Goal: Check status: Check status

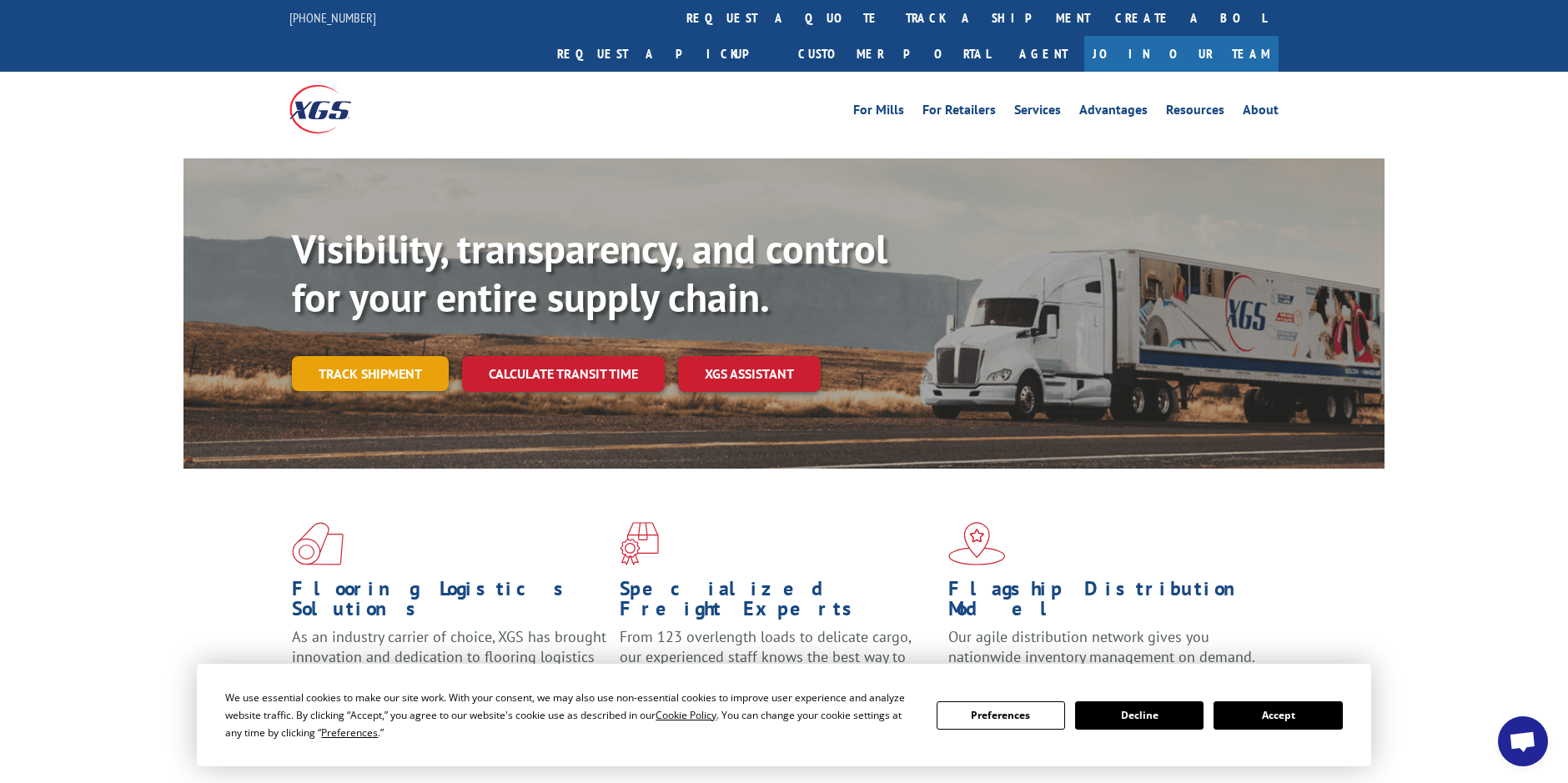
click at [362, 356] on link "Track shipment" at bounding box center [370, 373] width 157 height 35
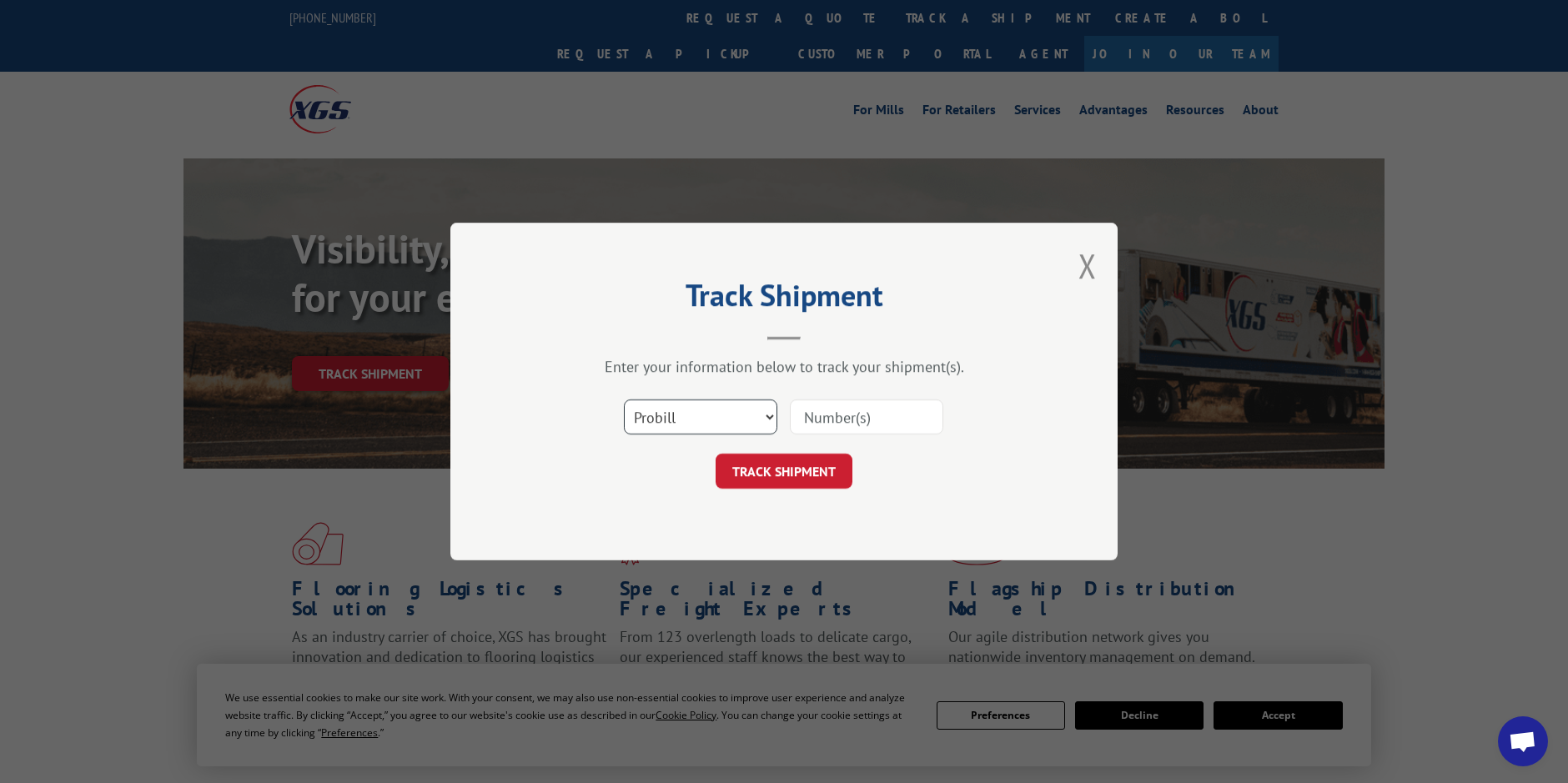
click at [697, 422] on select "Select category... Probill BOL PO" at bounding box center [700, 416] width 153 height 35
click at [849, 418] on input at bounding box center [866, 416] width 153 height 35
click at [854, 412] on input at bounding box center [866, 416] width 153 height 35
paste input "17207669BOL"
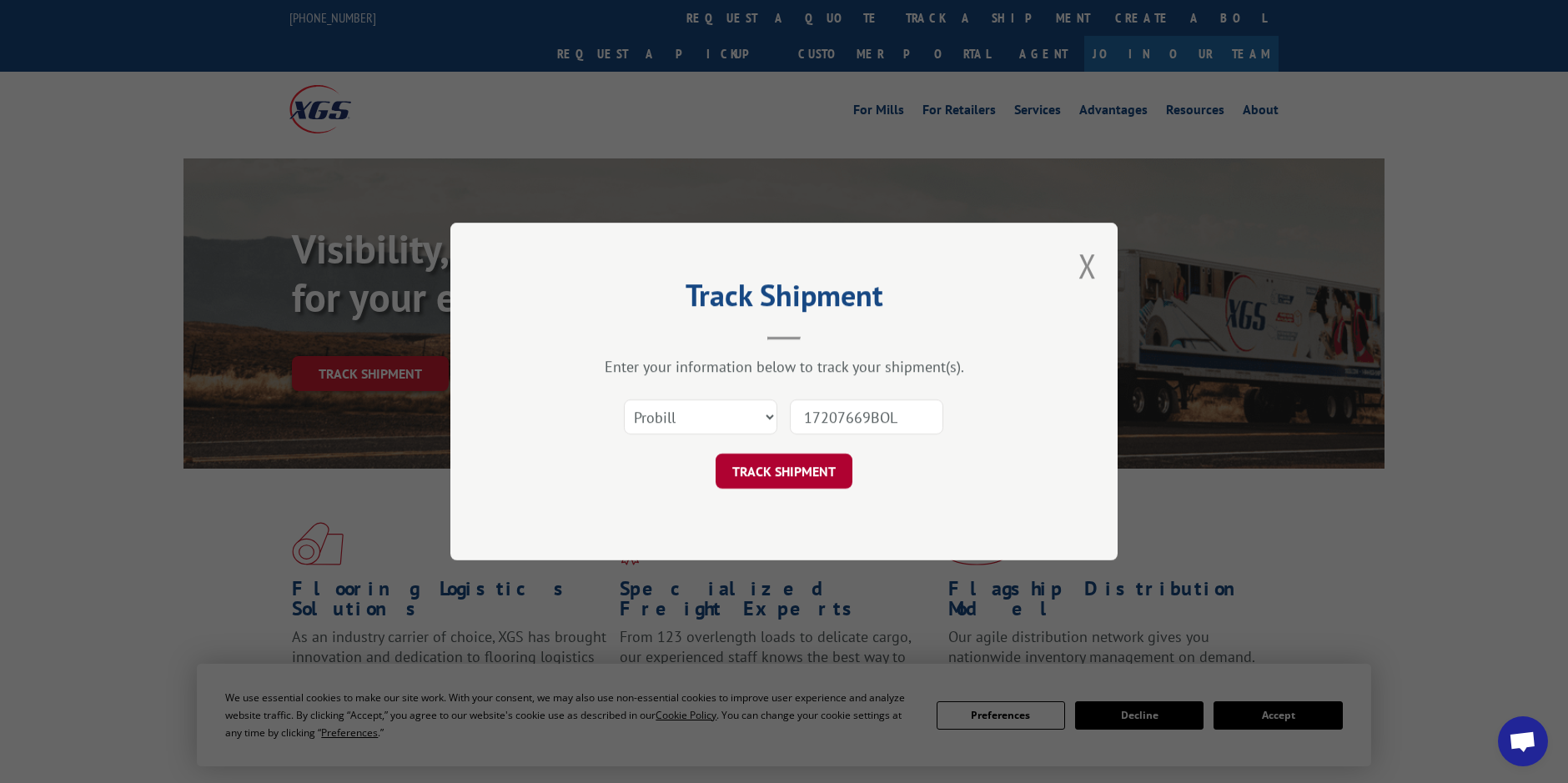
type input "17207669BOL"
click at [787, 479] on button "TRACK SHIPMENT" at bounding box center [784, 471] width 137 height 35
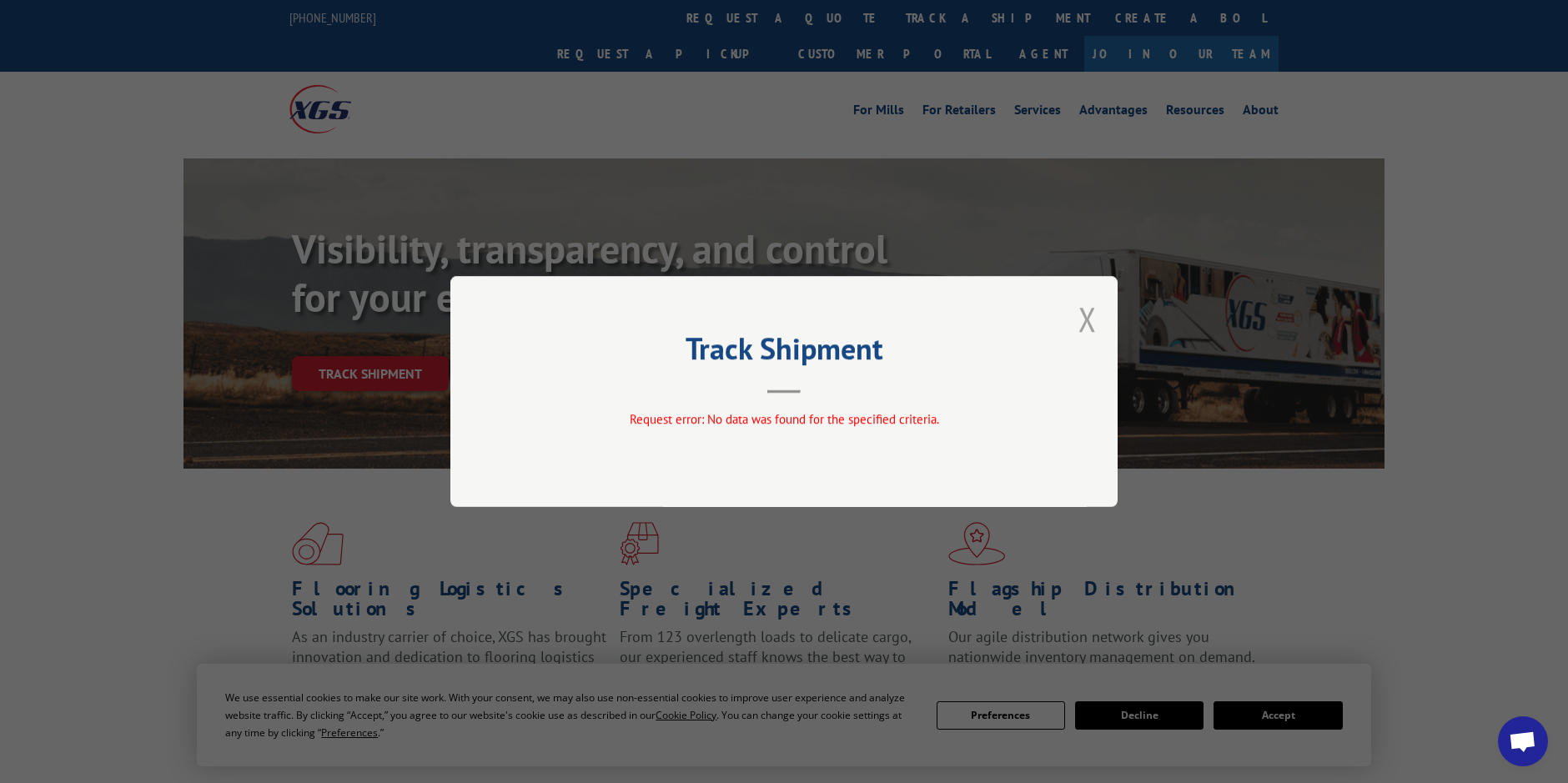
click at [1086, 328] on button "Close modal" at bounding box center [1087, 319] width 18 height 44
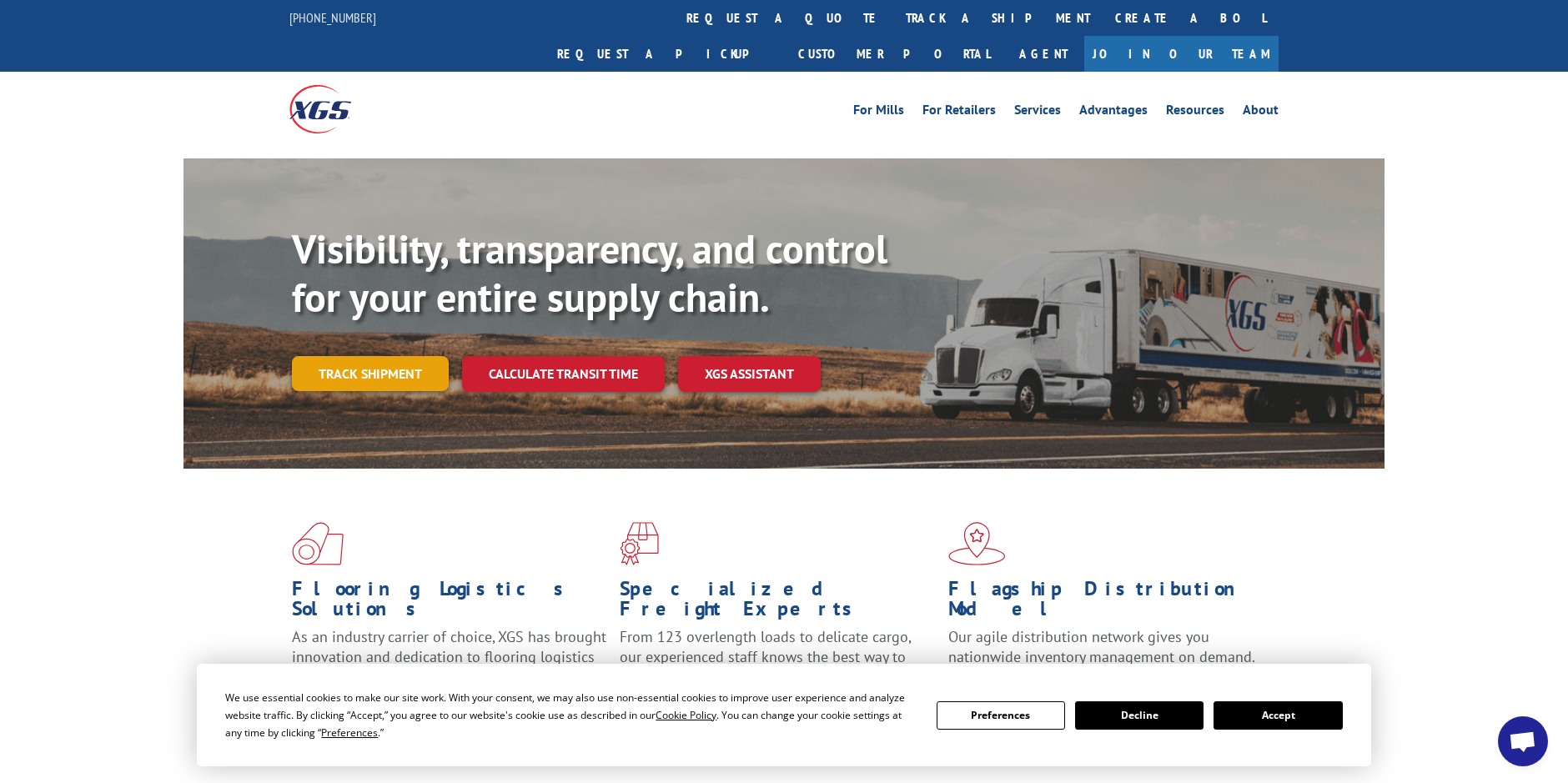
click at [354, 356] on link "Track shipment" at bounding box center [370, 373] width 157 height 35
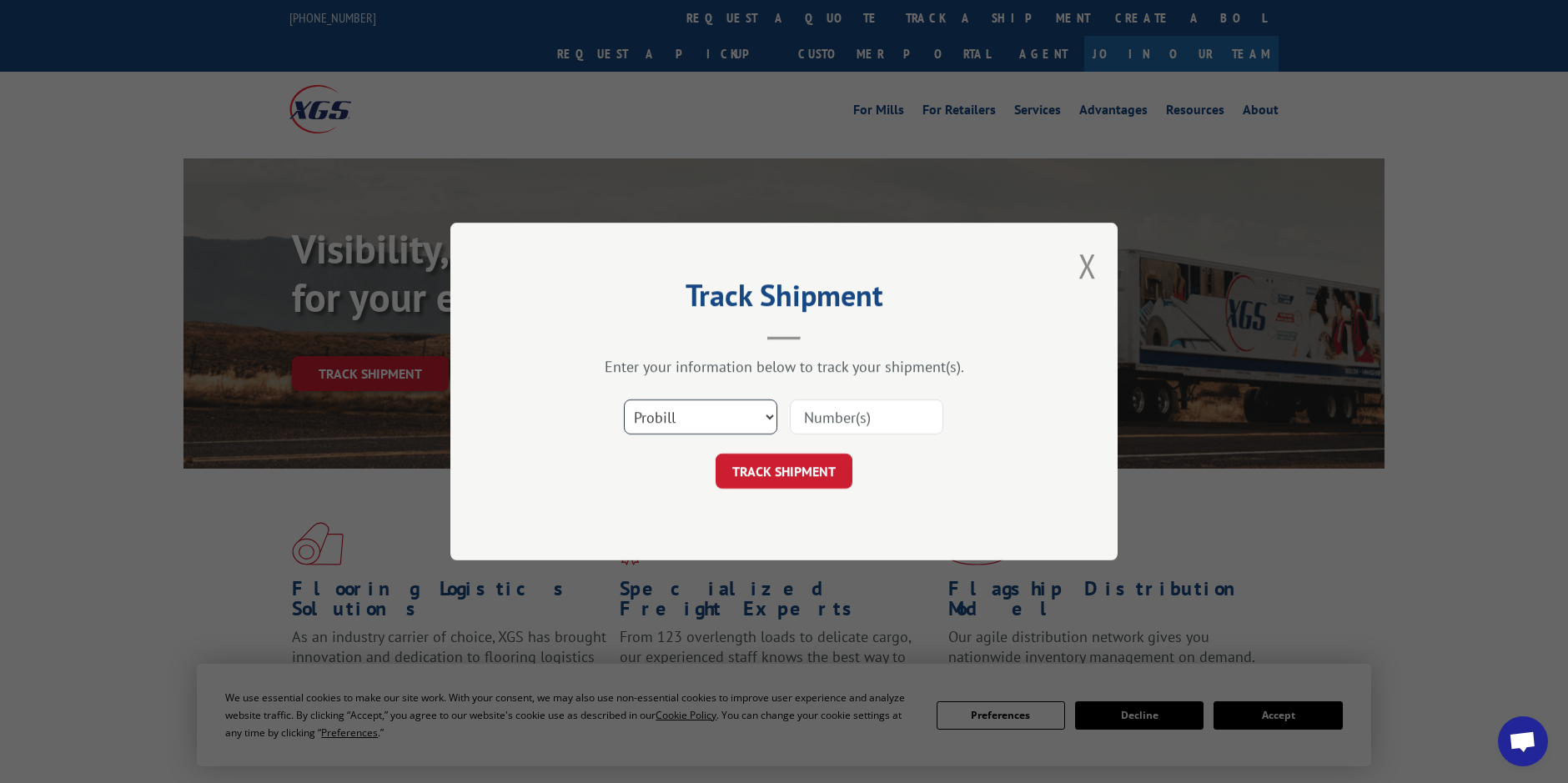
click at [657, 425] on select "Select category... Probill BOL PO" at bounding box center [700, 416] width 153 height 35
select select "bol"
click at [624, 399] on select "Select category... Probill BOL PO" at bounding box center [700, 416] width 153 height 35
paste input "17207669BOL"
type input "17207669BOL"
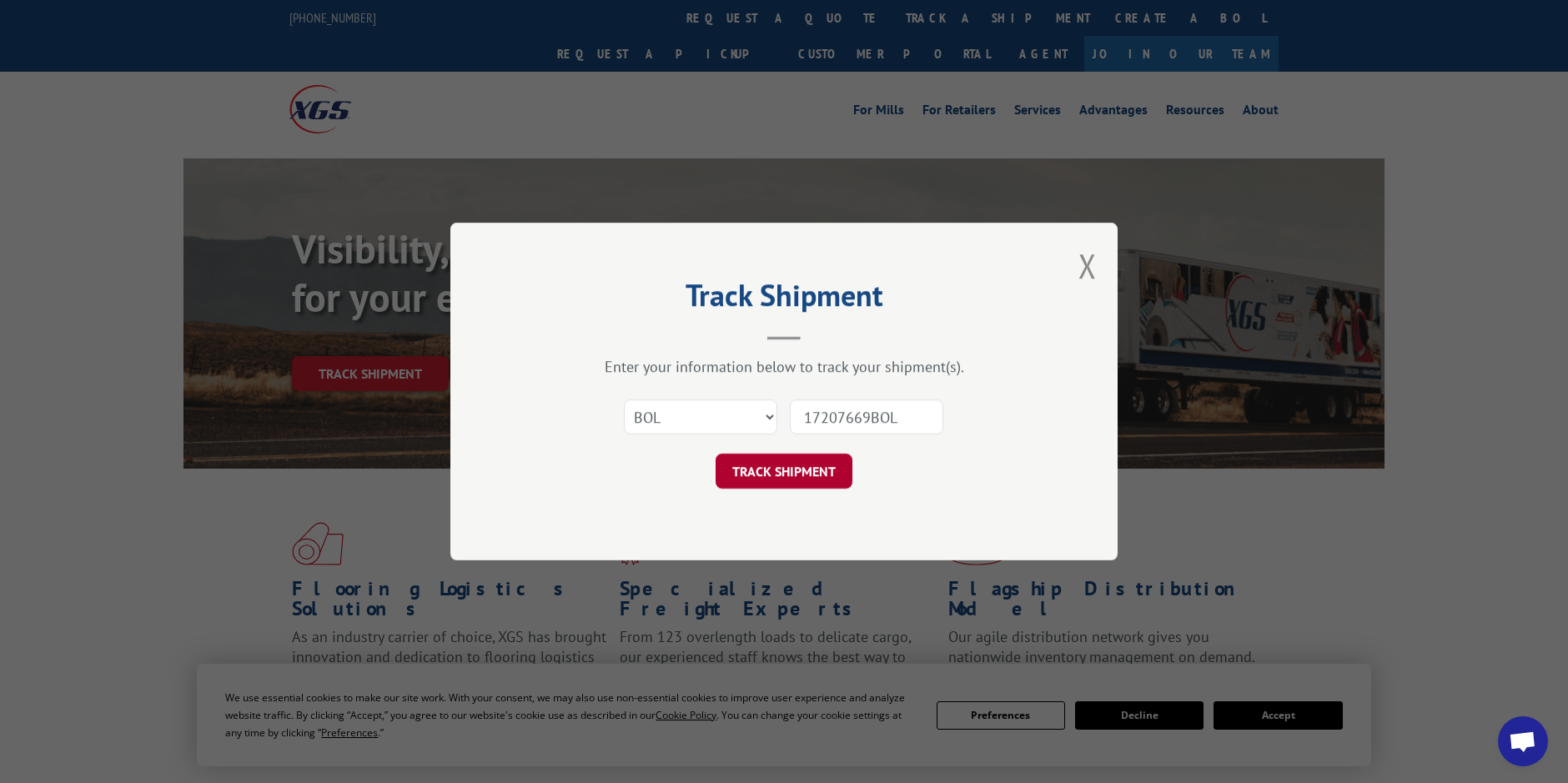
click at [781, 479] on button "TRACK SHIPMENT" at bounding box center [784, 471] width 137 height 35
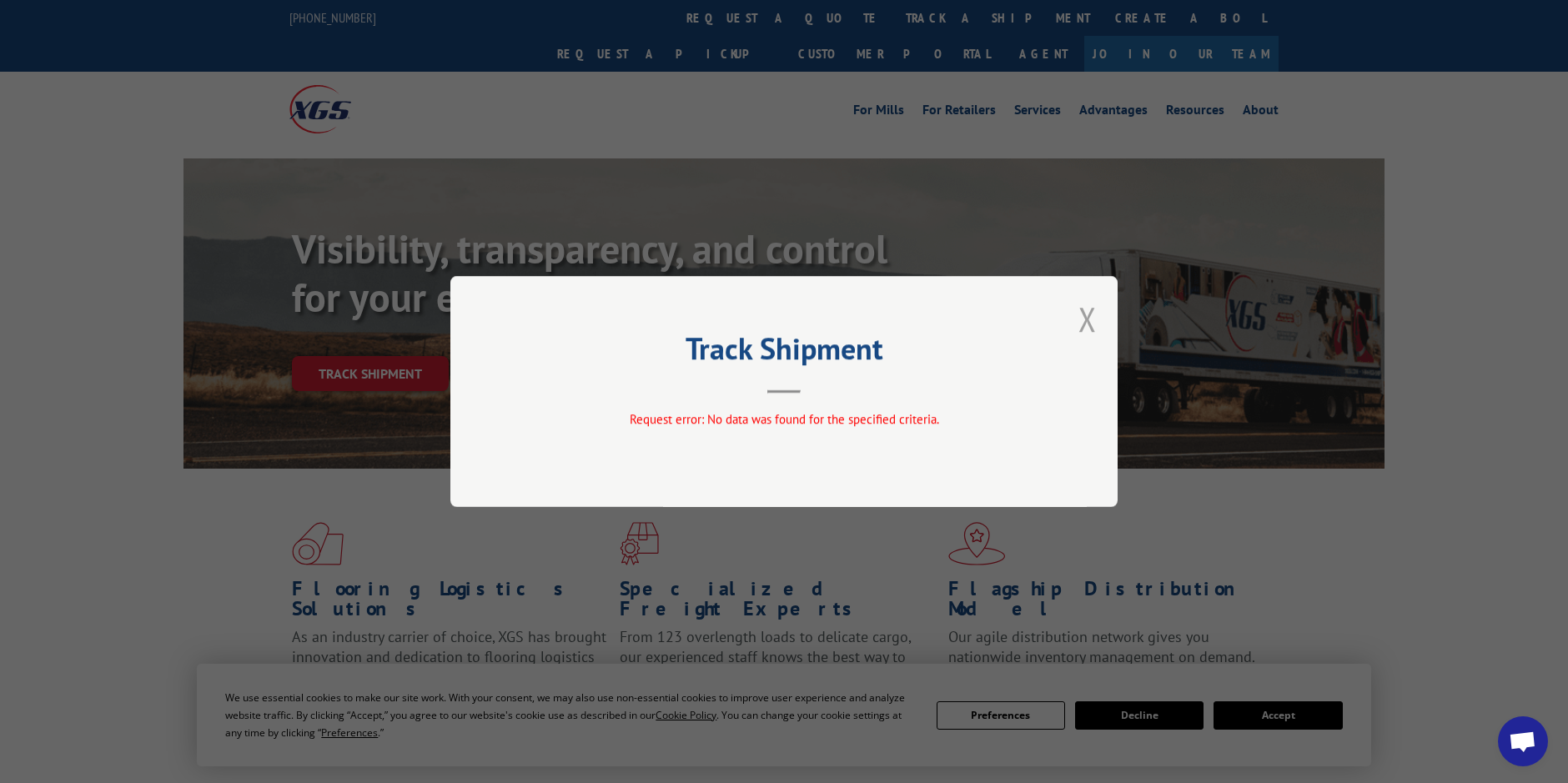
click at [1083, 322] on button "Close modal" at bounding box center [1087, 319] width 18 height 44
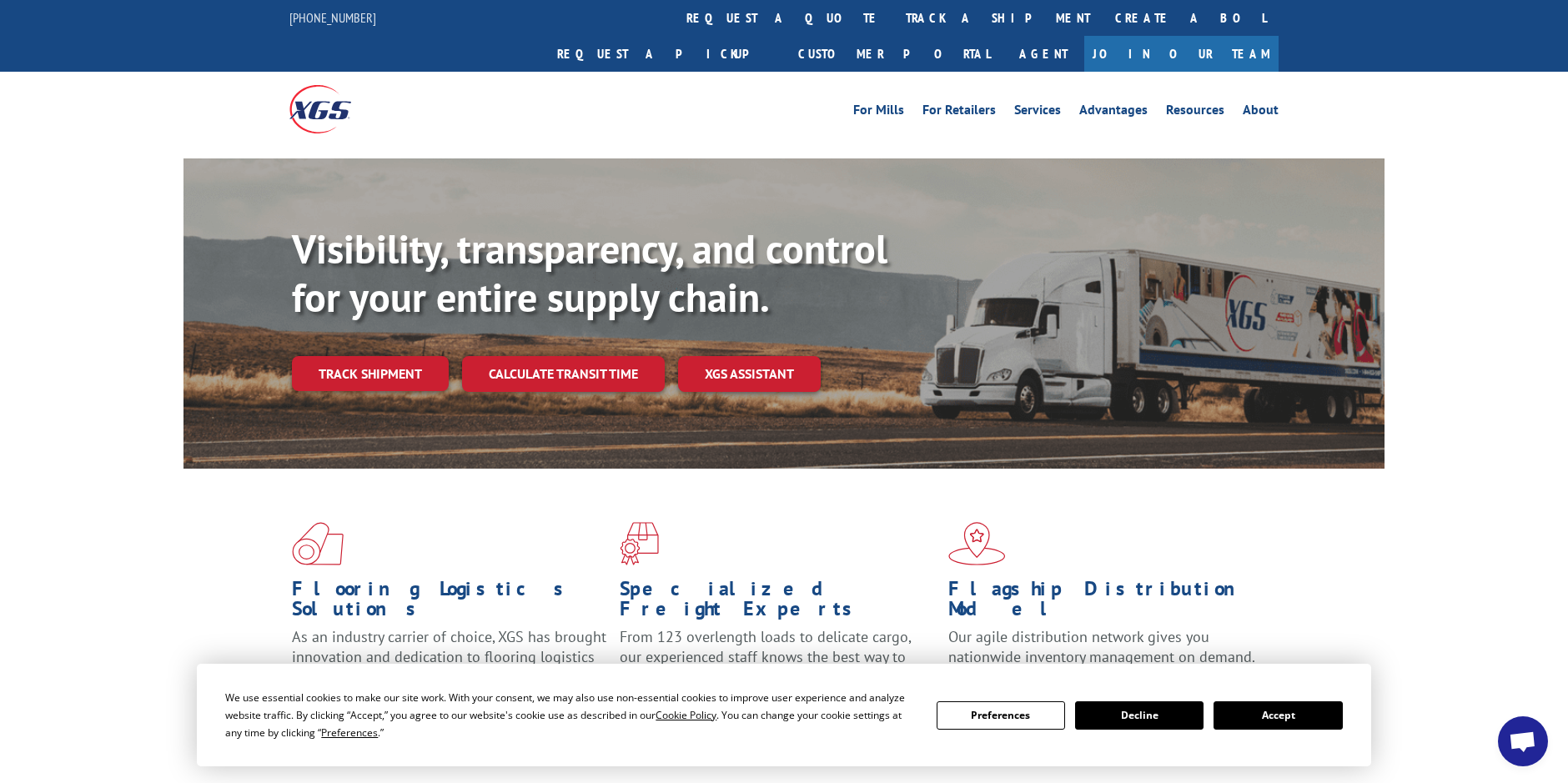
drag, startPoint x: 381, startPoint y: 324, endPoint x: 492, endPoint y: 401, distance: 135.1
click at [379, 356] on link "Track shipment" at bounding box center [370, 373] width 157 height 35
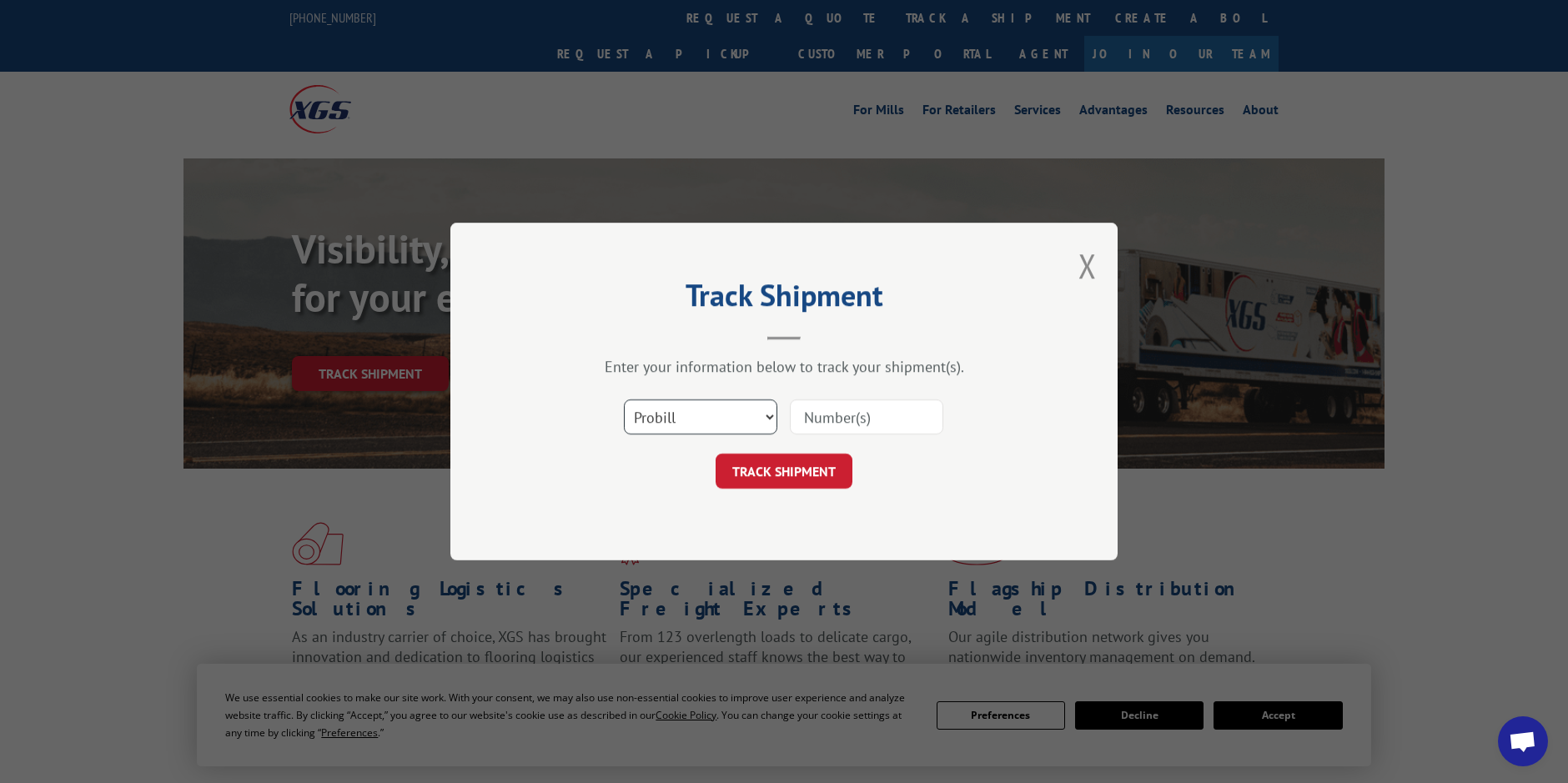
click at [692, 418] on select "Select category... Probill BOL PO" at bounding box center [700, 416] width 153 height 35
select select "po"
click at [624, 399] on select "Select category... Probill BOL PO" at bounding box center [700, 416] width 153 height 35
paste input "21553795"
type input "21553795"
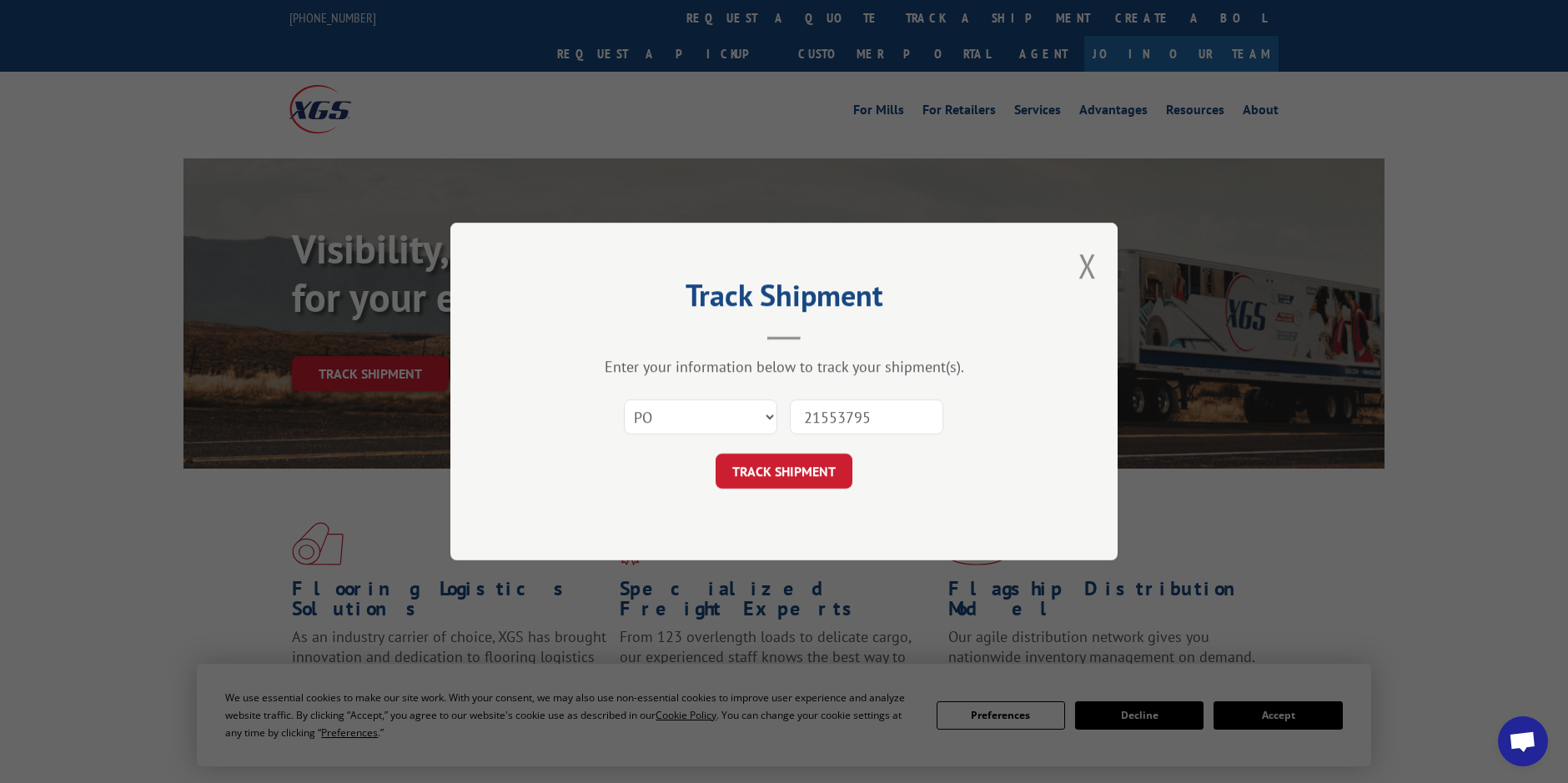
click at [787, 493] on div "Track Shipment Enter your information below to track your shipment(s). Select c…" at bounding box center [784, 392] width 667 height 338
click at [783, 479] on button "TRACK SHIPMENT" at bounding box center [784, 471] width 137 height 35
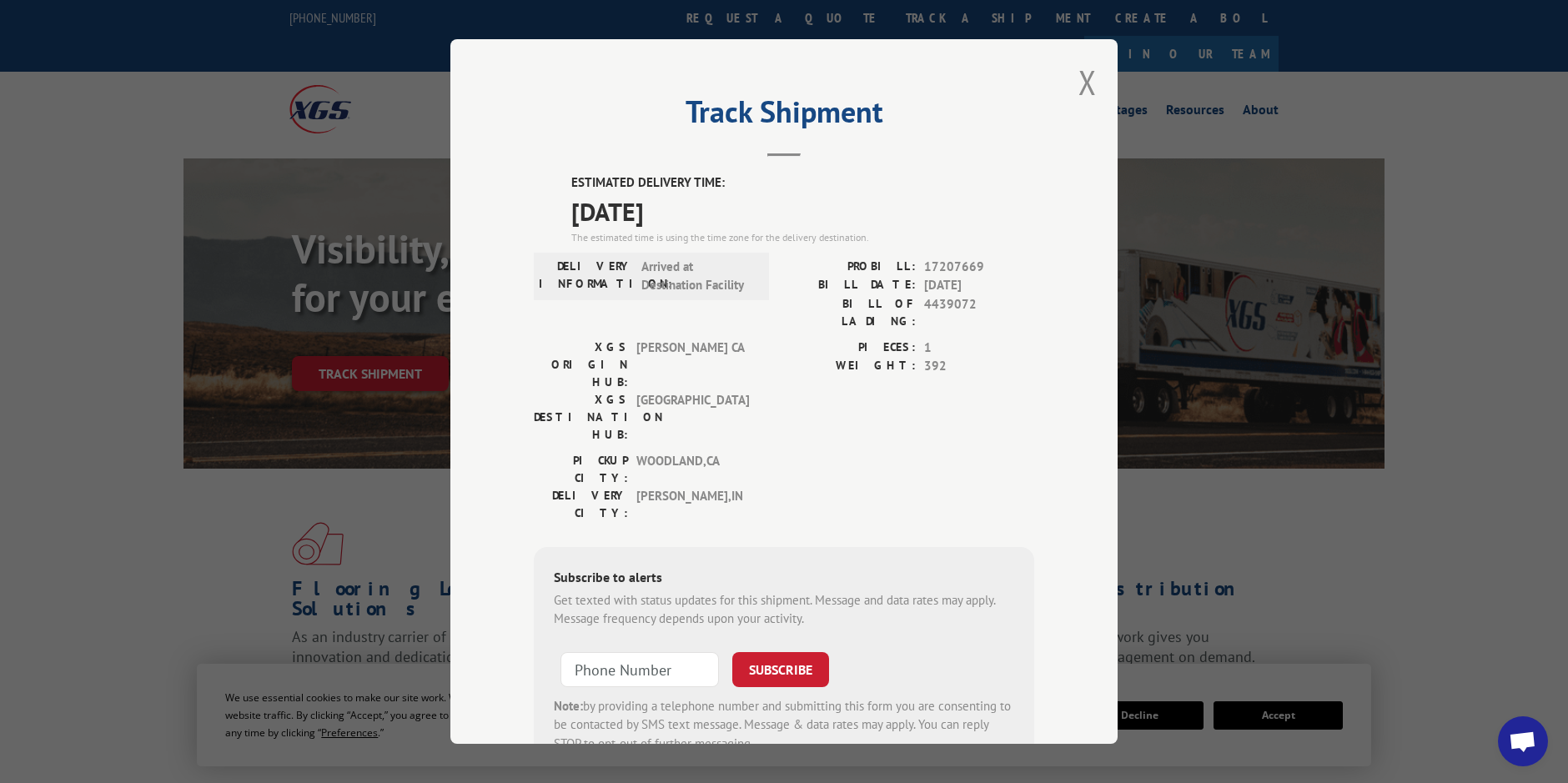
click at [493, 438] on div "Track Shipment ESTIMATED DELIVERY TIME: 09/16/2025 The estimated time is using …" at bounding box center [784, 392] width 667 height 705
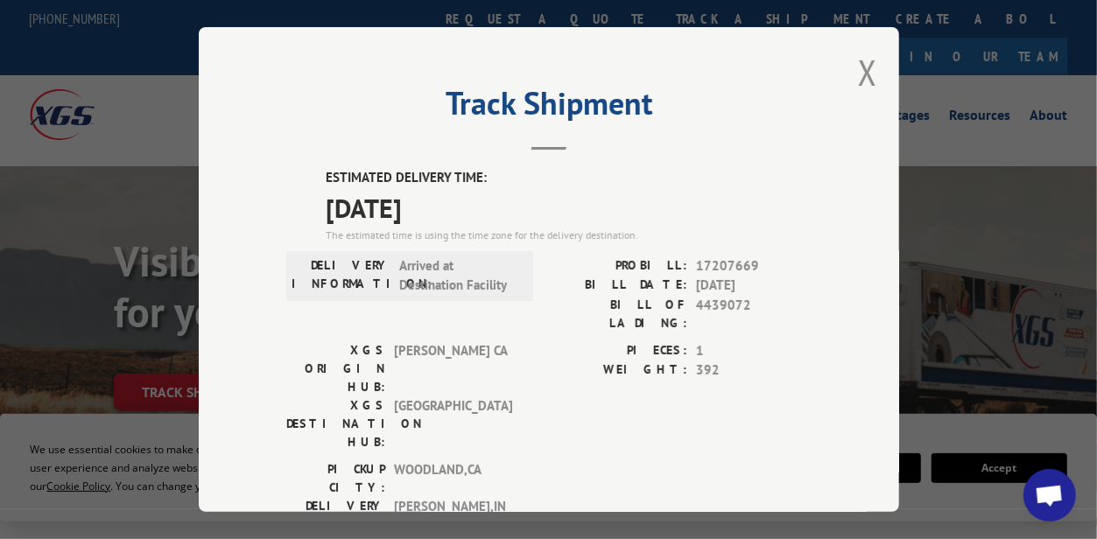
drag, startPoint x: 462, startPoint y: 207, endPoint x: 322, endPoint y: 168, distance: 145.3
click at [326, 168] on div "ESTIMATED DELIVERY TIME: 09/16/2025 The estimated time is using the time zone f…" at bounding box center [569, 205] width 486 height 75
copy div "ESTIMATED DELIVERY TIME: 09/16/2025"
click at [862, 71] on button "Close modal" at bounding box center [867, 72] width 19 height 46
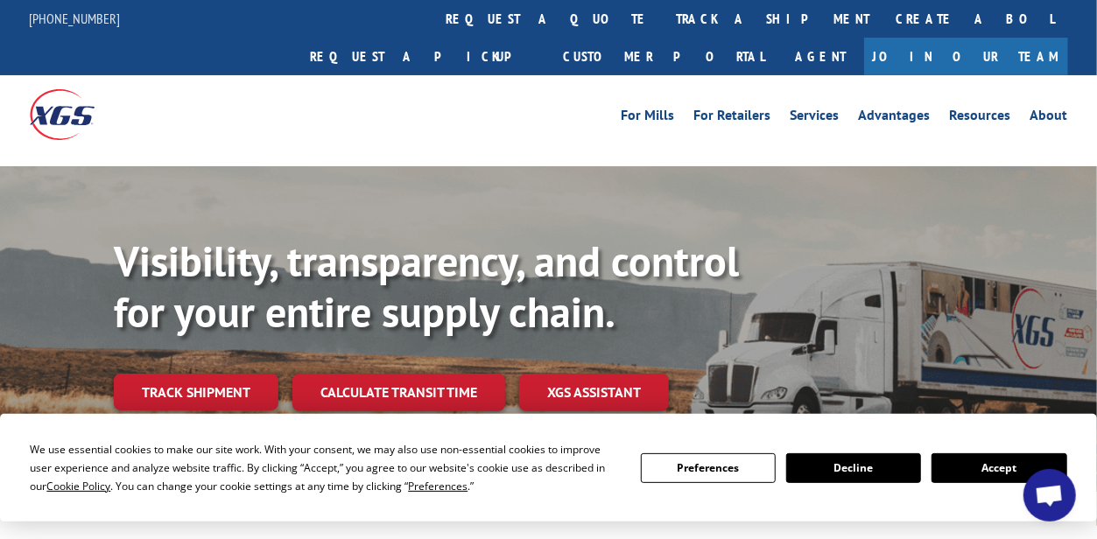
click at [970, 475] on button "Accept" at bounding box center [998, 468] width 135 height 30
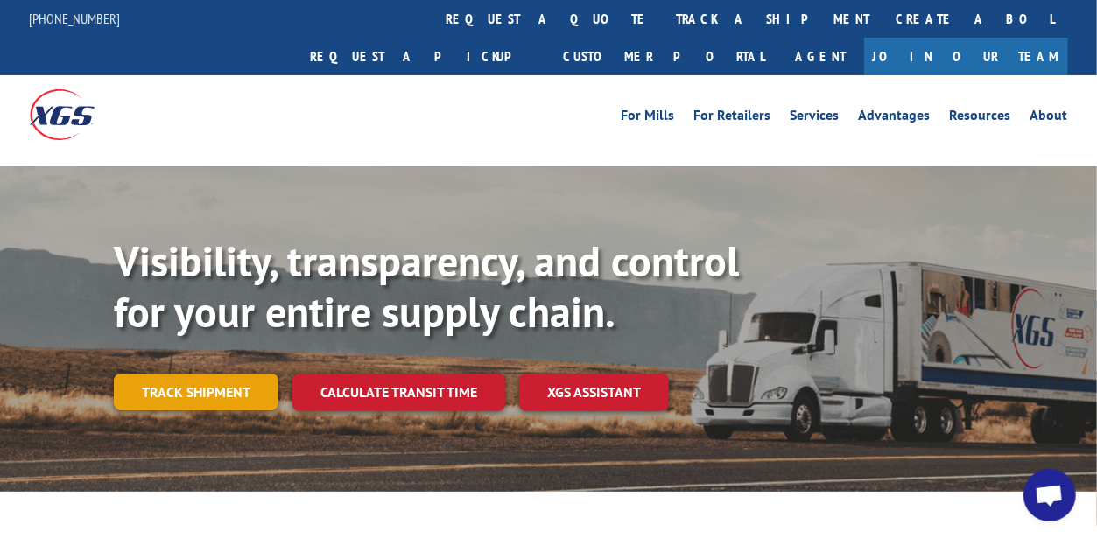
click at [204, 374] on link "Track shipment" at bounding box center [196, 392] width 165 height 37
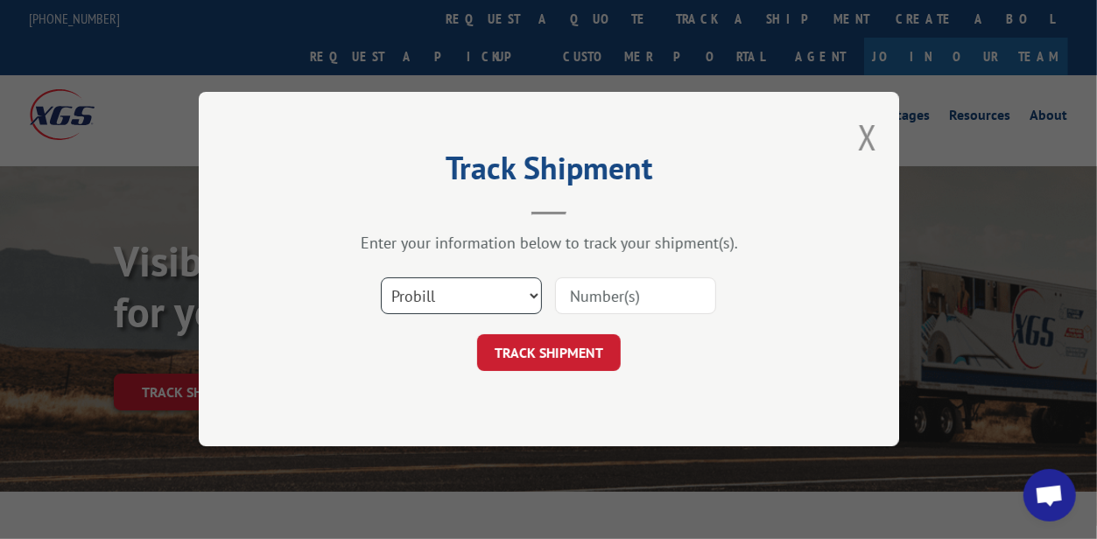
click at [434, 296] on select "Select category... Probill BOL PO" at bounding box center [461, 296] width 161 height 37
drag, startPoint x: 926, startPoint y: 171, endPoint x: 912, endPoint y: 172, distance: 14.0
click at [926, 171] on div "Track Shipment Enter your information below to track your shipment(s). Select c…" at bounding box center [548, 269] width 1097 height 539
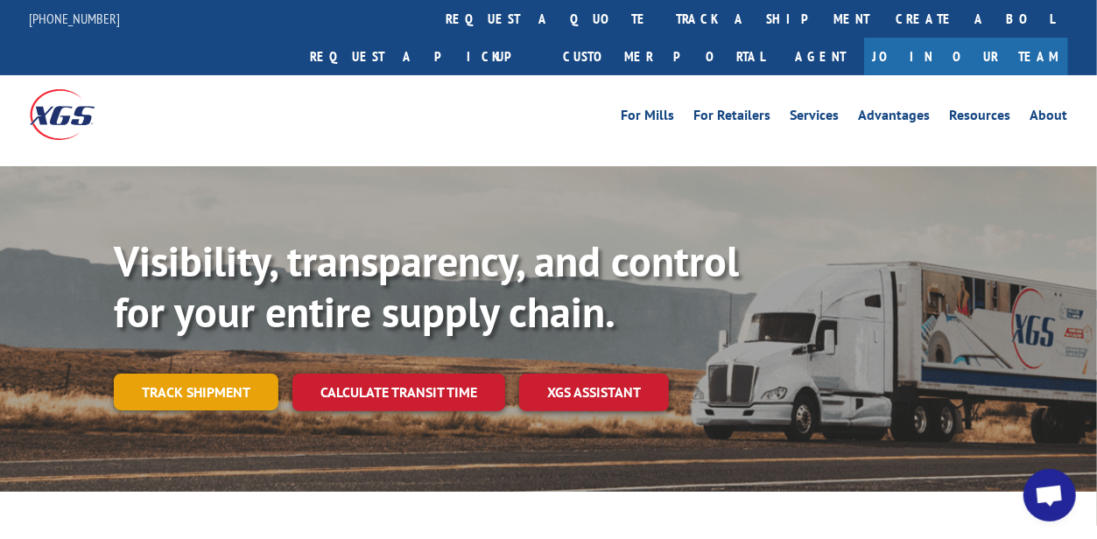
click at [183, 374] on link "Track shipment" at bounding box center [196, 392] width 165 height 37
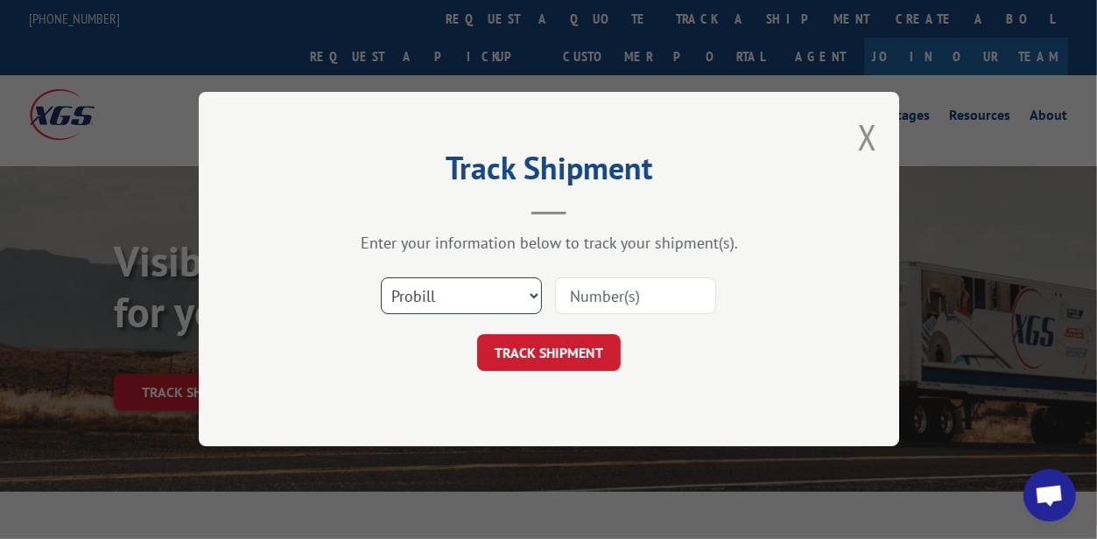
click at [404, 296] on select "Select category... Probill BOL PO" at bounding box center [461, 296] width 161 height 37
